Goal: Find specific page/section: Find specific page/section

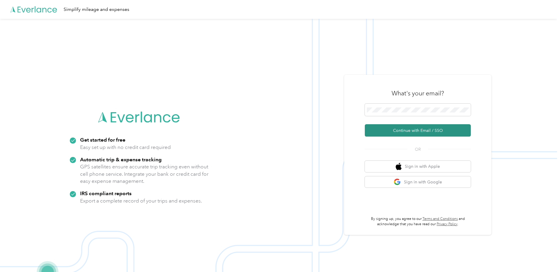
click at [435, 133] on button "Continue with Email / SSO" at bounding box center [418, 130] width 106 height 12
click at [423, 130] on button "Continue with Email / SSO" at bounding box center [418, 130] width 106 height 12
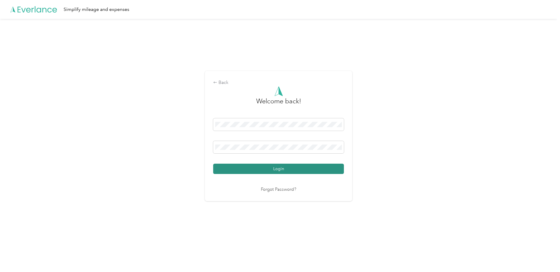
click at [301, 170] on button "Login" at bounding box center [278, 169] width 131 height 10
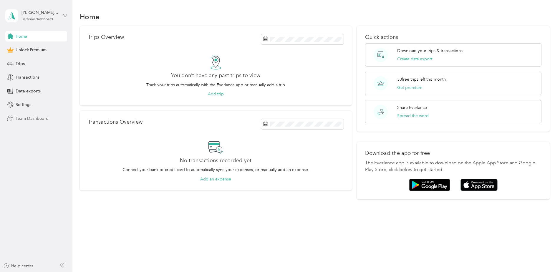
click at [34, 120] on span "Team Dashboard" at bounding box center [32, 119] width 33 height 6
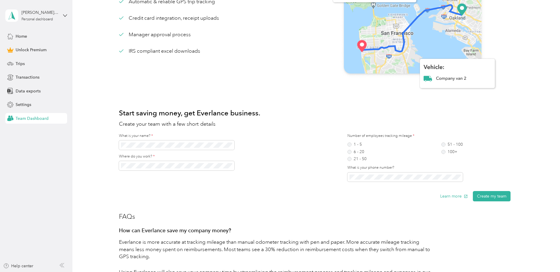
scroll to position [59, 0]
